Goal: Task Accomplishment & Management: Manage account settings

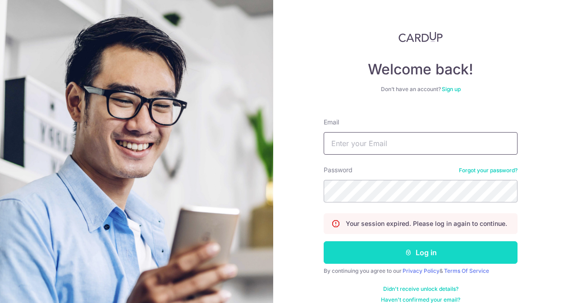
type input "[EMAIL_ADDRESS][DOMAIN_NAME]"
click at [404, 254] on button "Log in" at bounding box center [421, 252] width 194 height 23
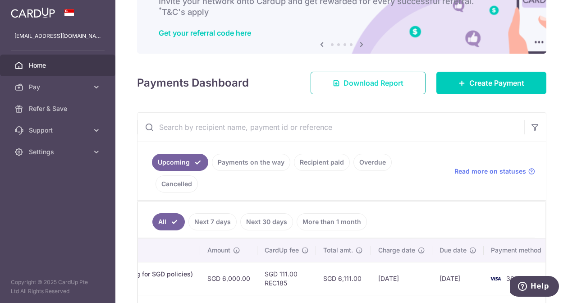
scroll to position [56, 0]
